Goal: Task Accomplishment & Management: Manage account settings

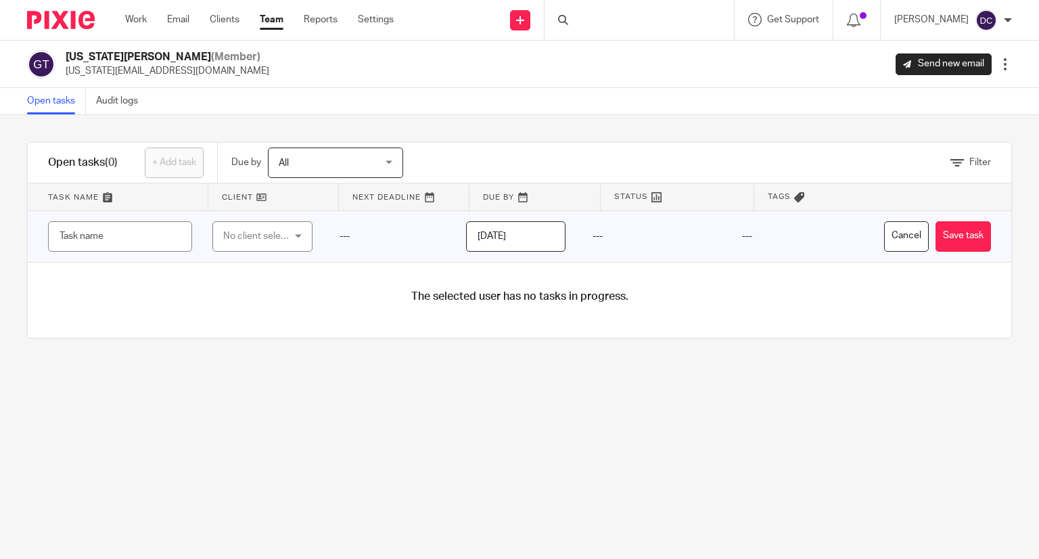
click at [158, 242] on input "text" at bounding box center [120, 236] width 144 height 30
type input "OB Legal"
click at [246, 228] on div "No client selected" at bounding box center [258, 236] width 70 height 28
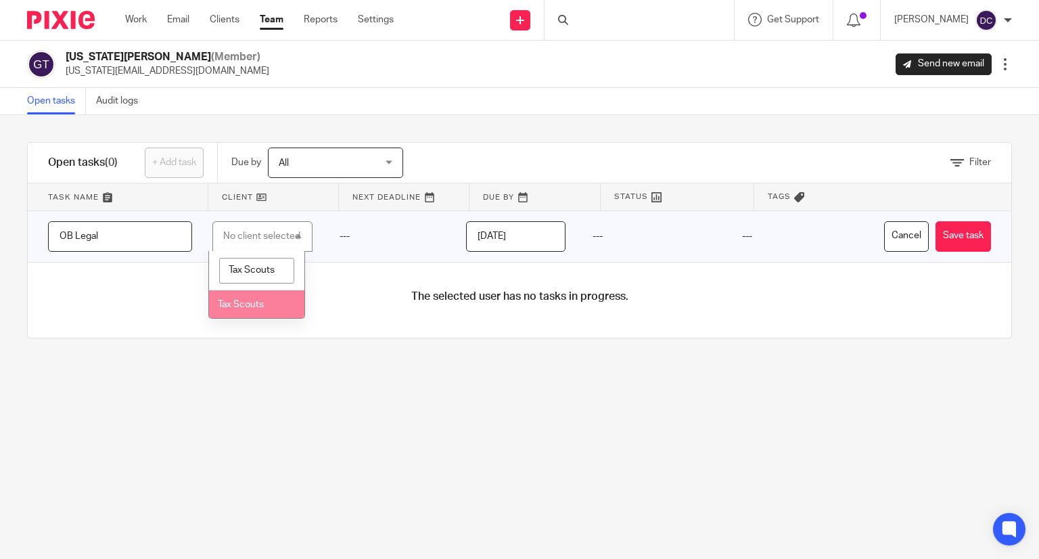
type input "Tax Scouts"
click at [248, 309] on li "Tax Scouts" at bounding box center [256, 304] width 95 height 28
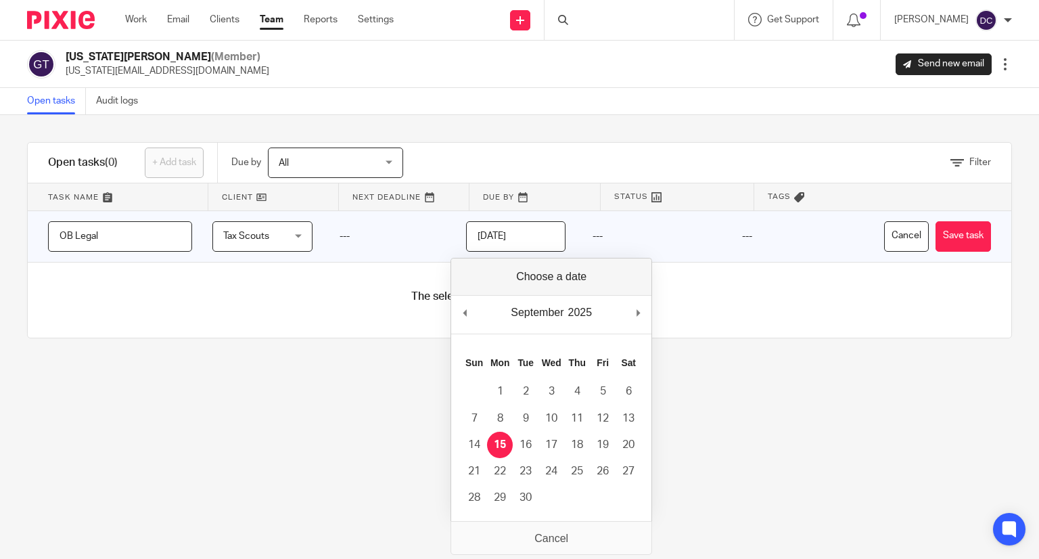
click at [509, 231] on input "2025-09-15" at bounding box center [515, 236] width 99 height 30
type input "2025-09-18"
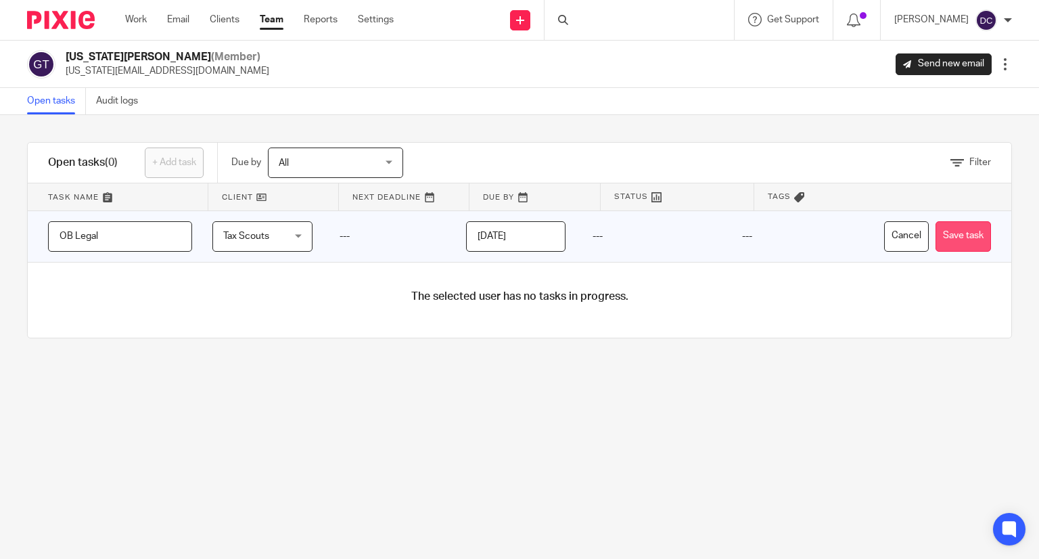
click at [947, 235] on button "Save task" at bounding box center [963, 236] width 55 height 30
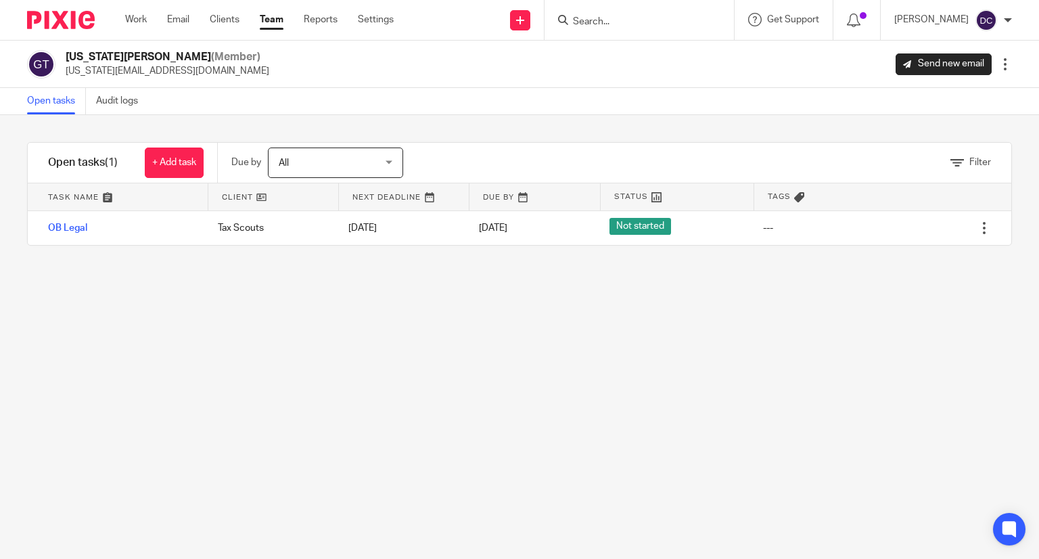
click at [265, 22] on link "Team" at bounding box center [272, 20] width 24 height 14
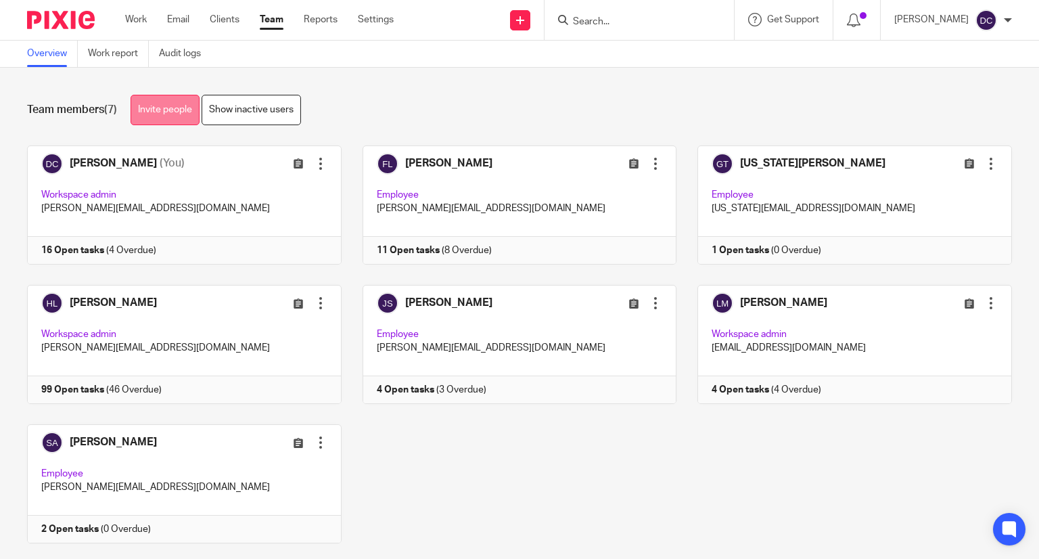
click at [171, 109] on link "Invite people" at bounding box center [165, 110] width 69 height 30
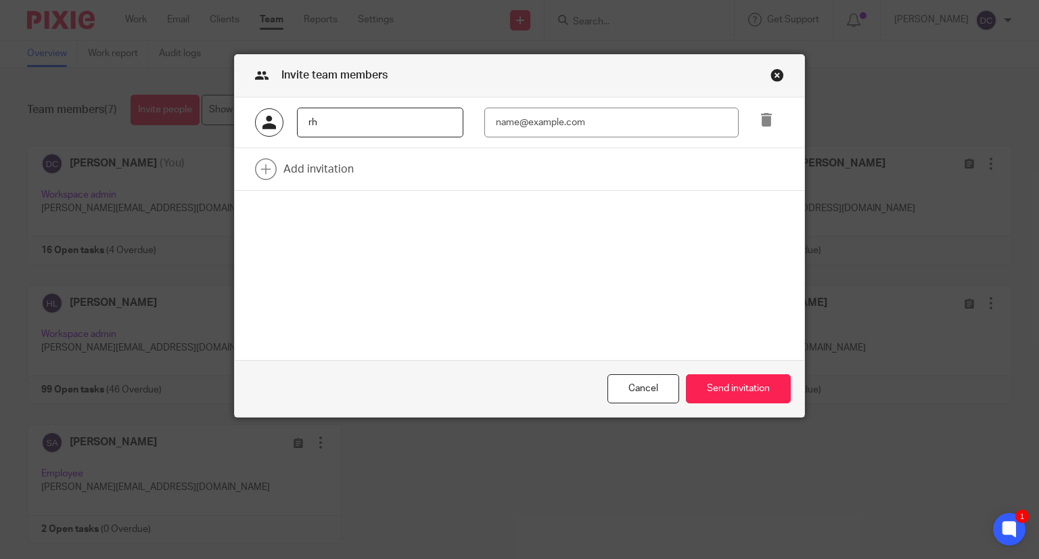
type input "Rhys Calloway"
click at [506, 114] on input "email" at bounding box center [611, 123] width 254 height 30
type input "rhys@hjlaccountancy.com"
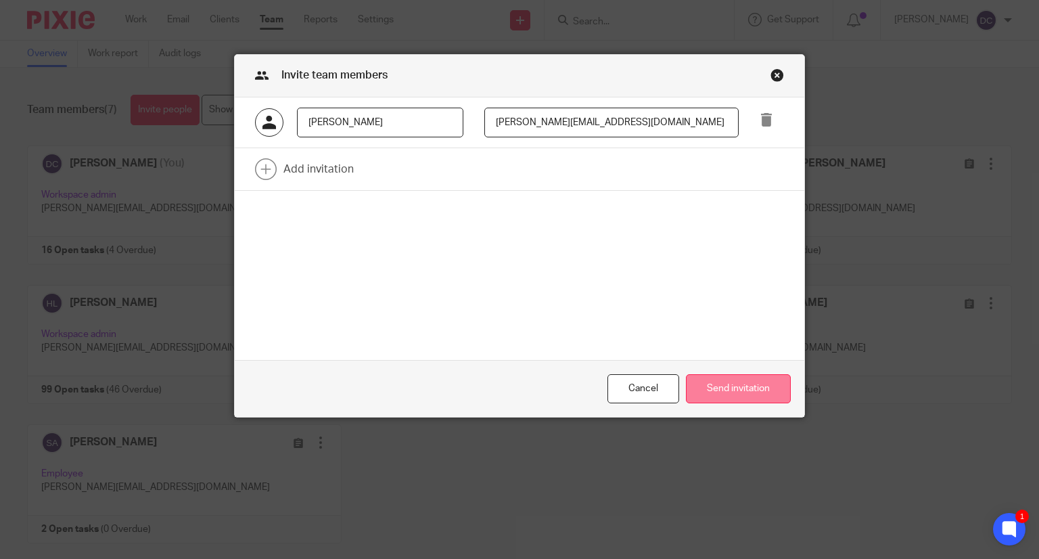
click at [728, 390] on button "Send invitation" at bounding box center [738, 388] width 105 height 29
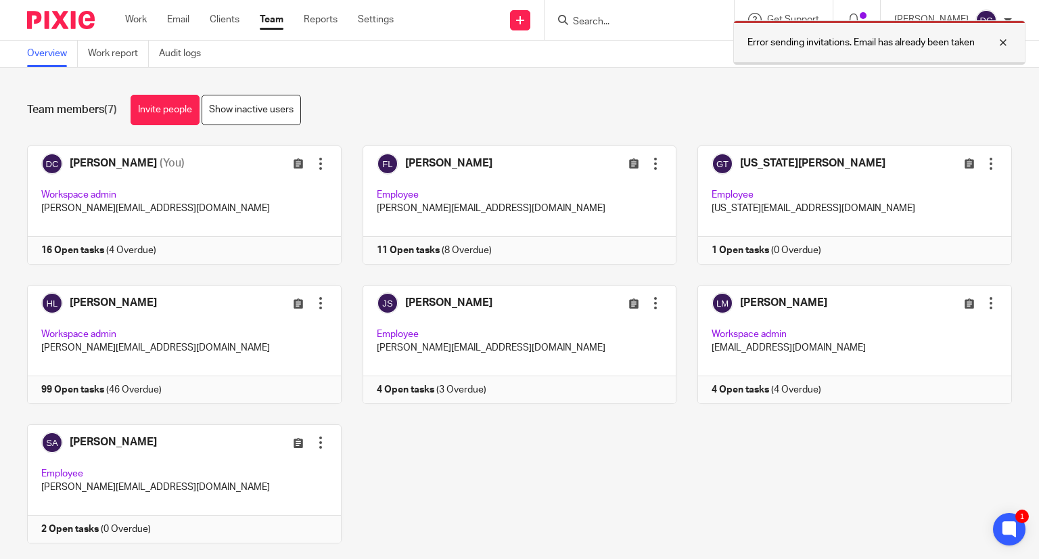
click at [1007, 40] on div at bounding box center [993, 43] width 37 height 16
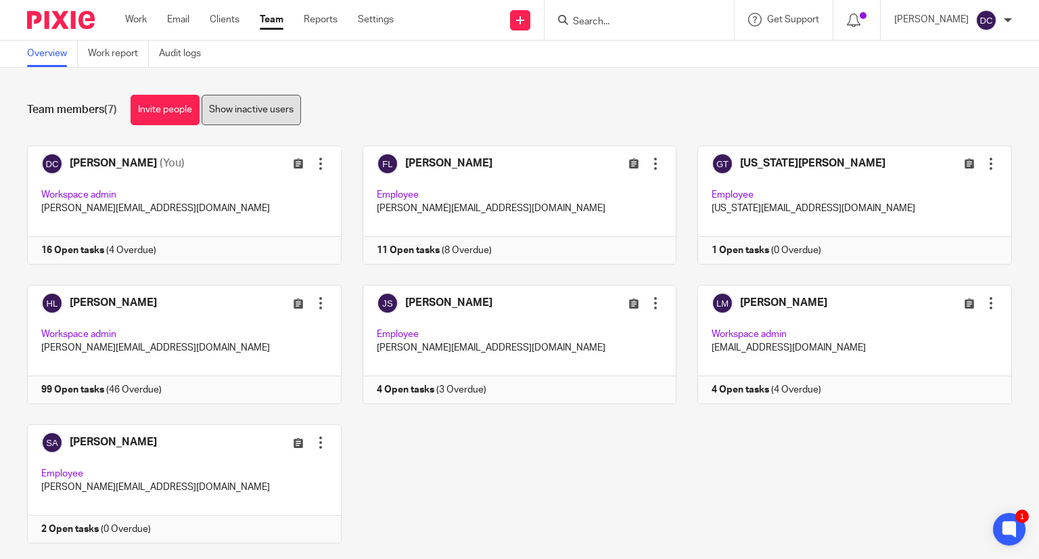
click at [251, 112] on link "Show inactive users" at bounding box center [251, 110] width 99 height 30
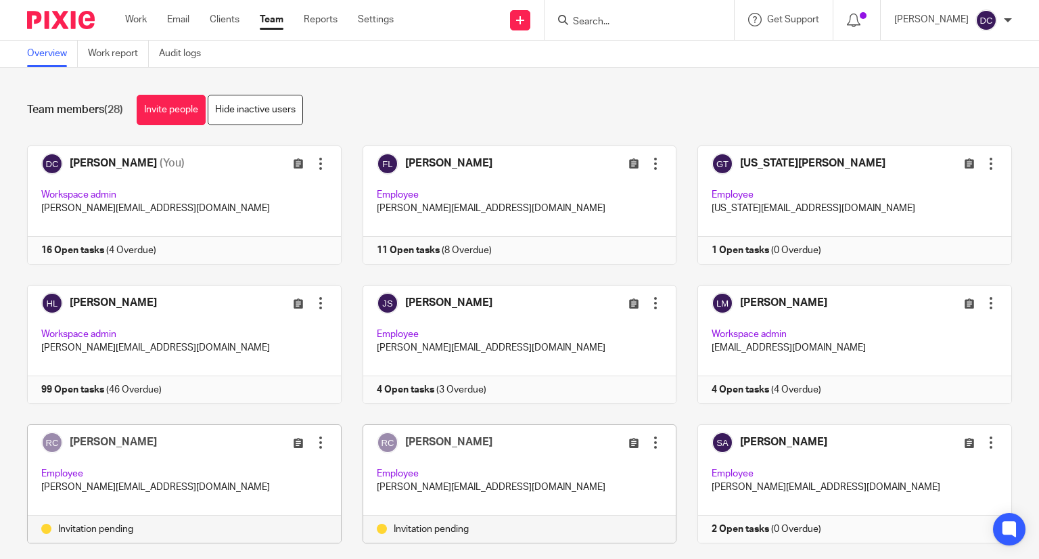
click at [314, 448] on div at bounding box center [321, 443] width 14 height 14
click at [286, 536] on span "Remove user" at bounding box center [274, 534] width 56 height 9
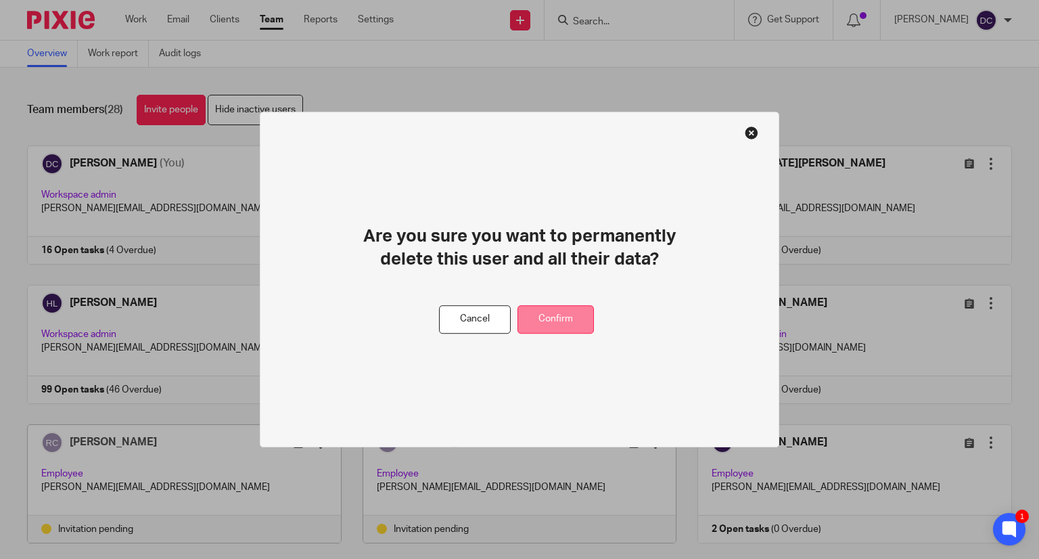
click at [561, 317] on button "Confirm" at bounding box center [556, 319] width 76 height 29
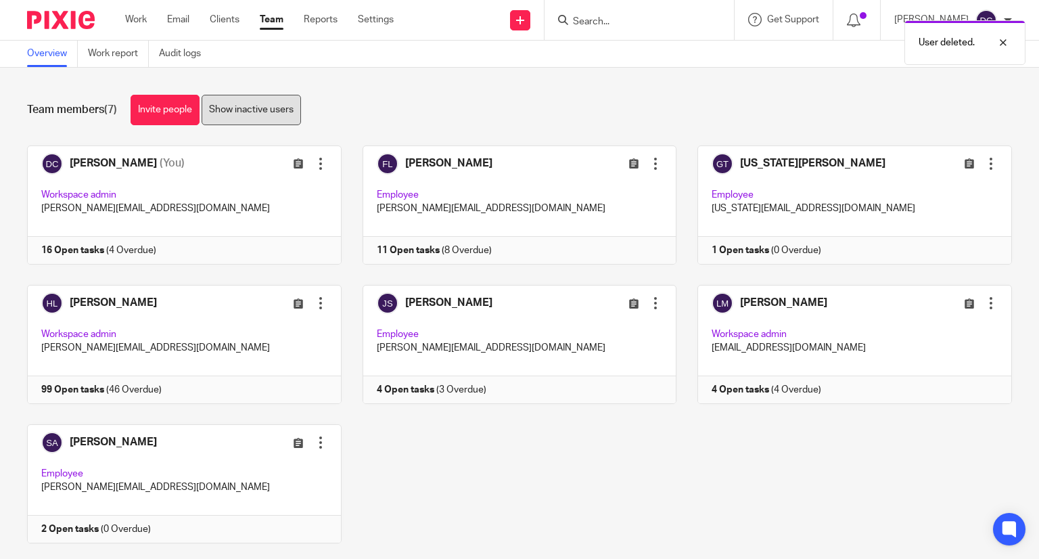
click at [246, 113] on link "Show inactive users" at bounding box center [251, 110] width 99 height 30
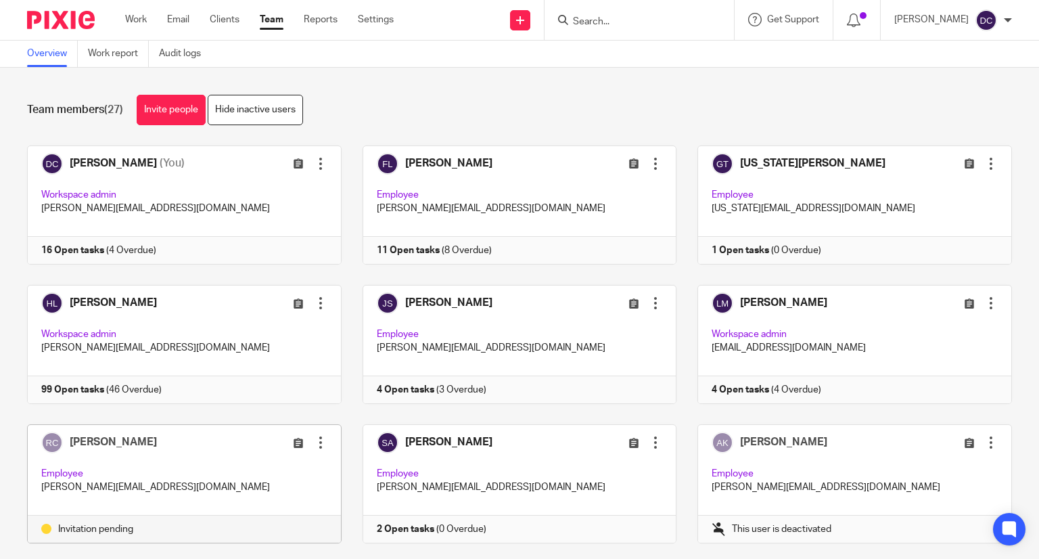
click at [314, 442] on div at bounding box center [321, 443] width 14 height 14
click at [292, 530] on button "Remove user" at bounding box center [275, 536] width 89 height 18
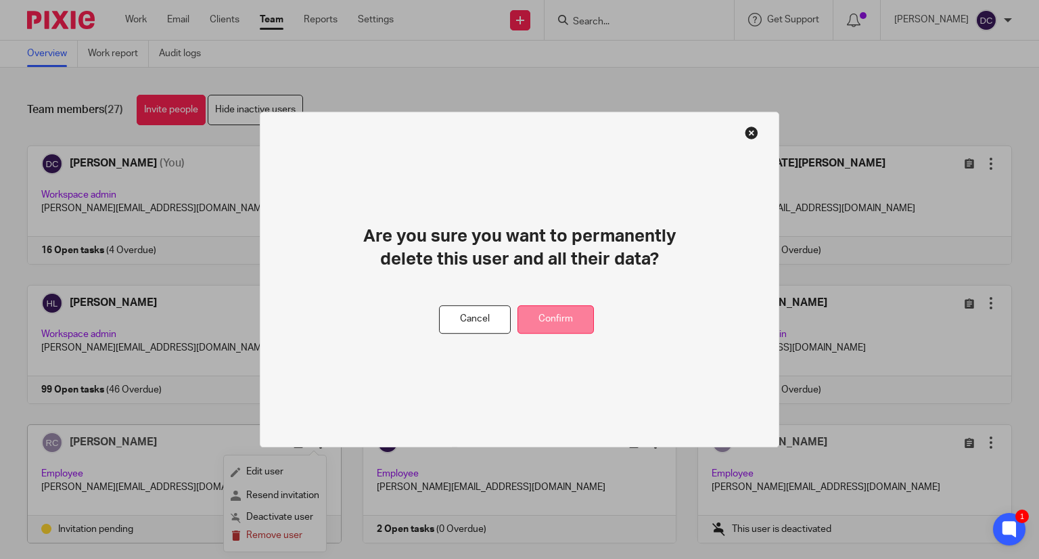
click at [552, 321] on button "Confirm" at bounding box center [556, 319] width 76 height 29
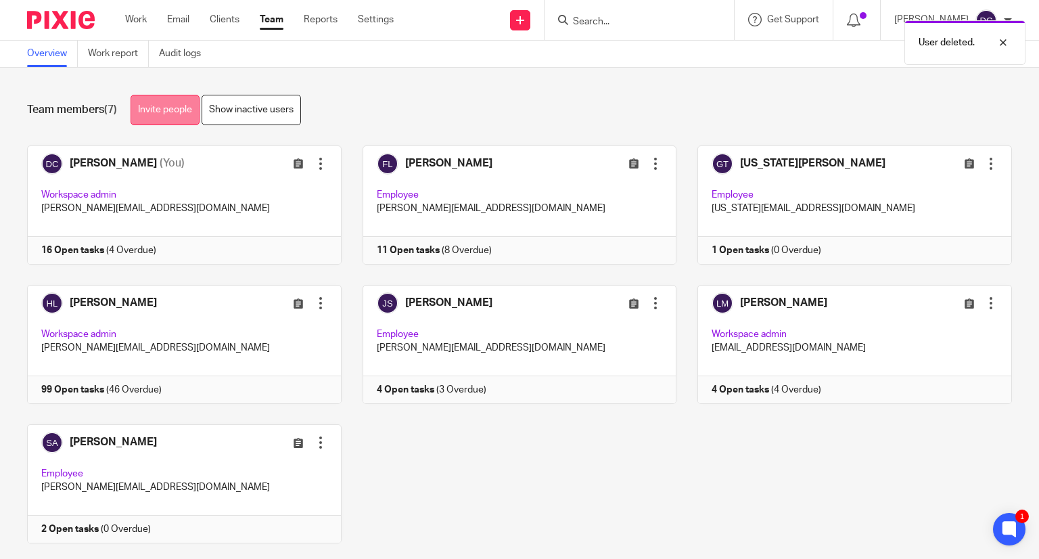
click at [170, 109] on link "Invite people" at bounding box center [165, 110] width 69 height 30
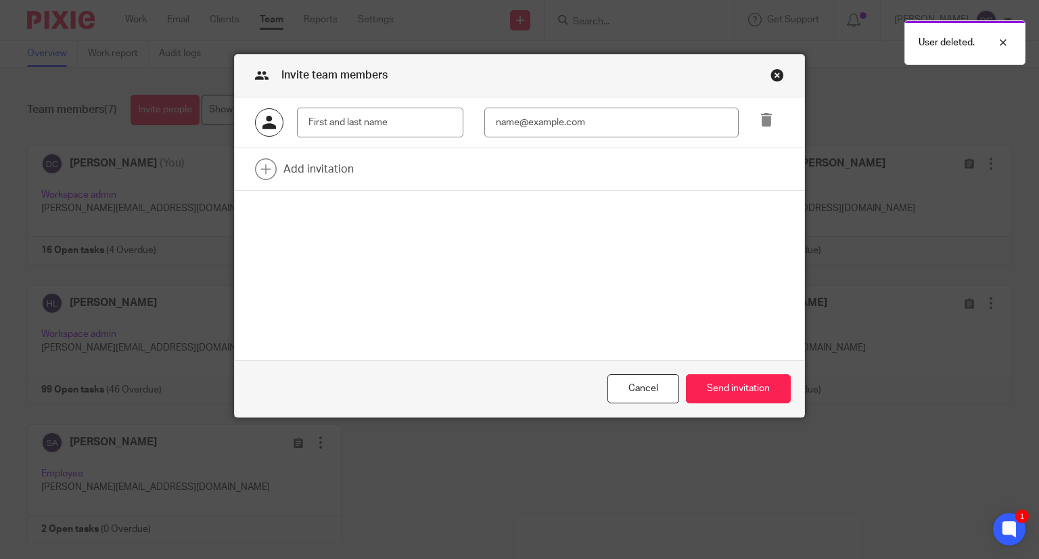
click at [392, 125] on input "text" at bounding box center [380, 123] width 166 height 30
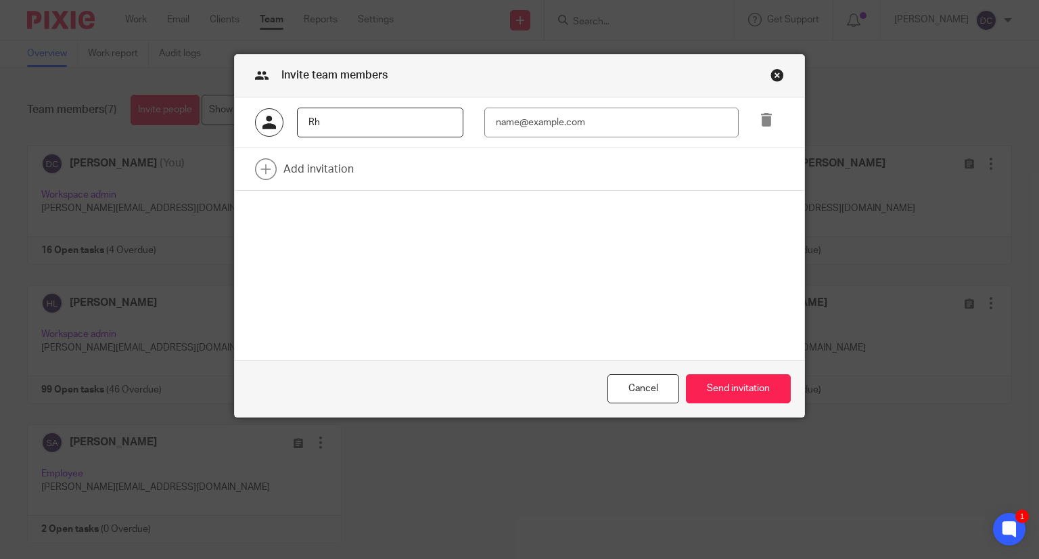
type input "[PERSON_NAME]"
click at [512, 131] on input "email" at bounding box center [611, 123] width 254 height 30
type input "[PERSON_NAME][EMAIL_ADDRESS][DOMAIN_NAME]"
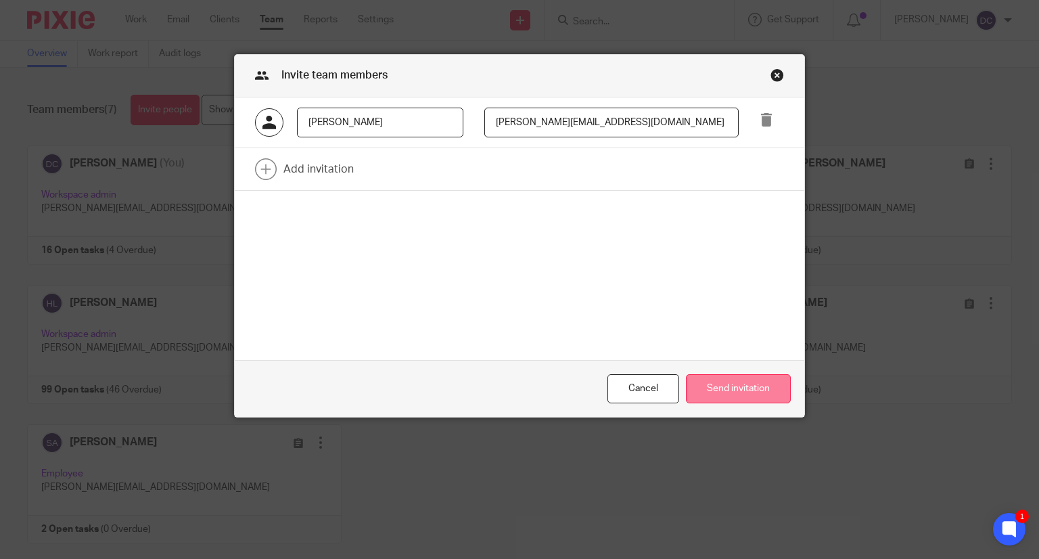
click at [722, 396] on button "Send invitation" at bounding box center [738, 388] width 105 height 29
